Goal: Information Seeking & Learning: Learn about a topic

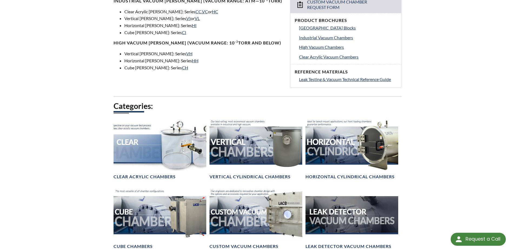
scroll to position [243, 0]
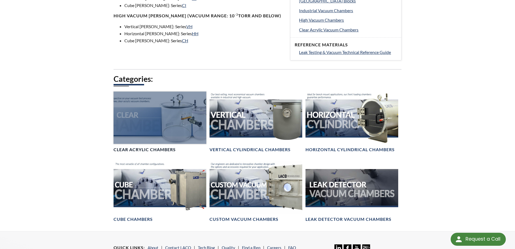
click at [176, 148] on h4 "Clear Acrylic Chambers" at bounding box center [145, 150] width 62 height 6
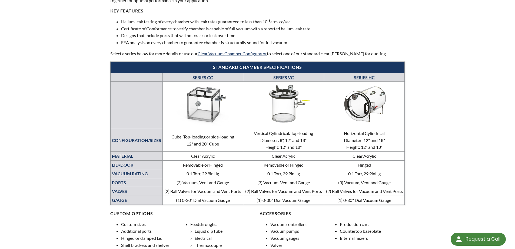
scroll to position [216, 0]
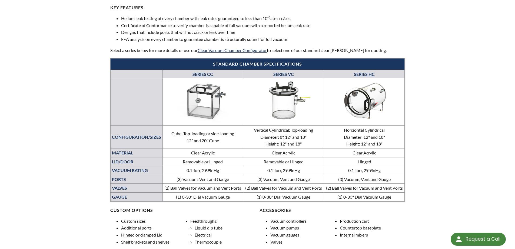
drag, startPoint x: 120, startPoint y: 35, endPoint x: 291, endPoint y: 38, distance: 170.7
drag, startPoint x: 291, startPoint y: 38, endPoint x: 301, endPoint y: 41, distance: 10.8
drag, startPoint x: 302, startPoint y: 42, endPoint x: 248, endPoint y: 50, distance: 54.7
drag, startPoint x: 248, startPoint y: 50, endPoint x: 454, endPoint y: 59, distance: 205.7
click at [454, 59] on div "LVS » Vacuum [PERSON_NAME] » Products » Clear Acrylic [PERSON_NAME] Clear Acryl…" at bounding box center [257, 163] width 515 height 707
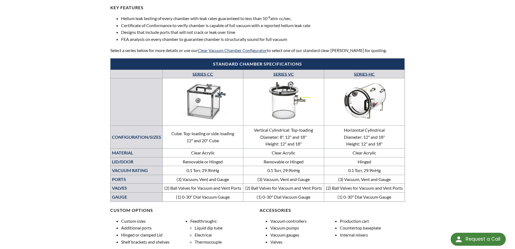
click at [368, 100] on img at bounding box center [365, 101] width 78 height 44
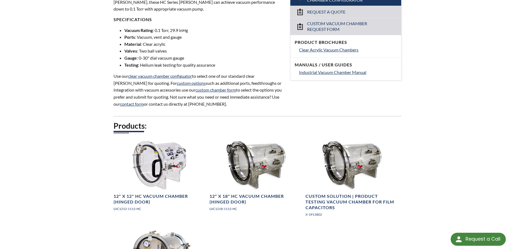
scroll to position [243, 0]
